Goal: Information Seeking & Learning: Learn about a topic

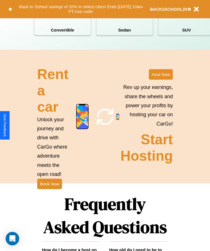
scroll to position [735, 0]
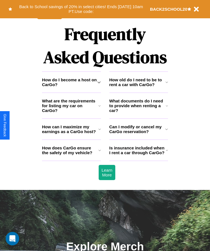
click at [71, 155] on h3 "How does CarGo ensure the safety of my vehicle?" at bounding box center [70, 151] width 56 height 10
click at [71, 87] on h3 "How do I become a host on CarGo?" at bounding box center [69, 82] width 55 height 10
click at [71, 134] on h3 "How can I maximize my earnings as a CarGo host?" at bounding box center [70, 130] width 56 height 10
click at [71, 87] on h3 "How do I become a host on CarGo?" at bounding box center [69, 82] width 55 height 10
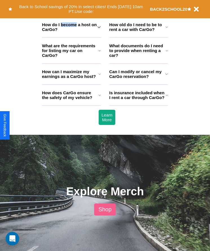
scroll to position [563, 0]
